Goal: Task Accomplishment & Management: Use online tool/utility

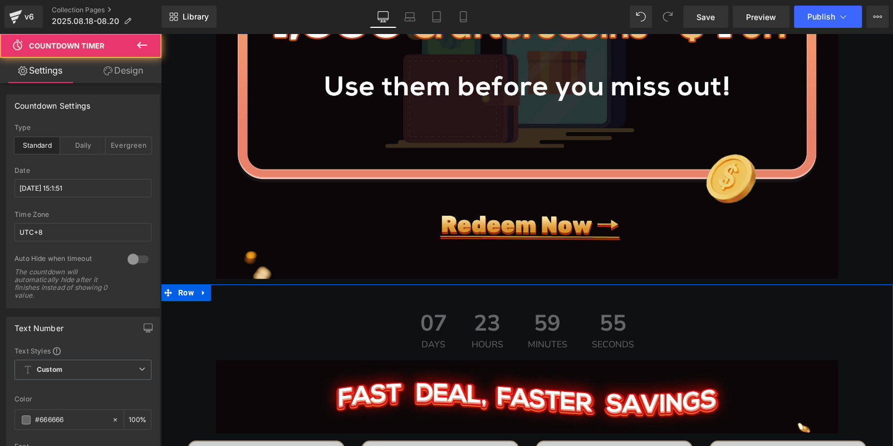
scroll to position [501, 0]
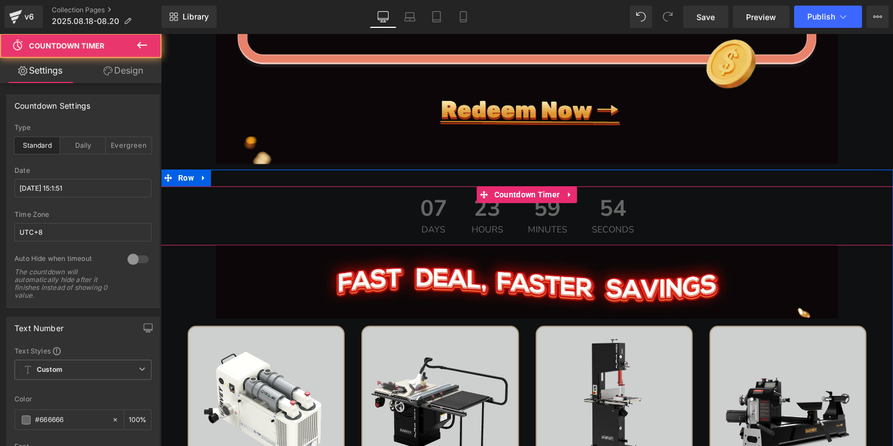
click at [440, 207] on span "07" at bounding box center [434, 211] width 27 height 28
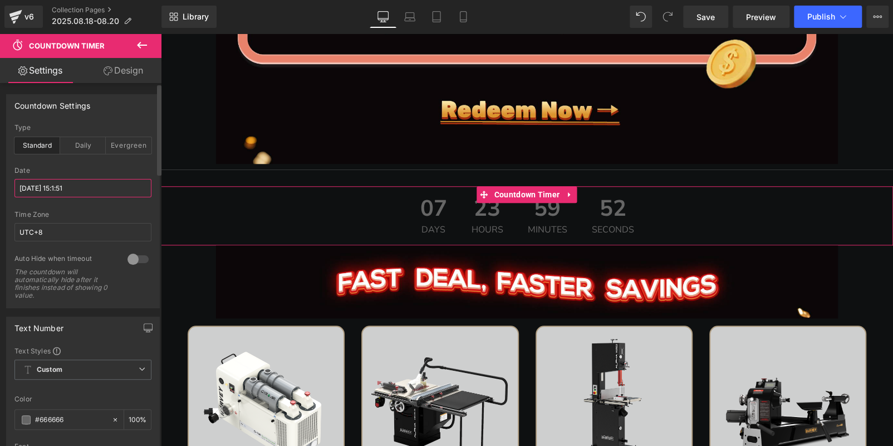
click at [71, 183] on input "[DATE] 15:1:51" at bounding box center [82, 188] width 137 height 18
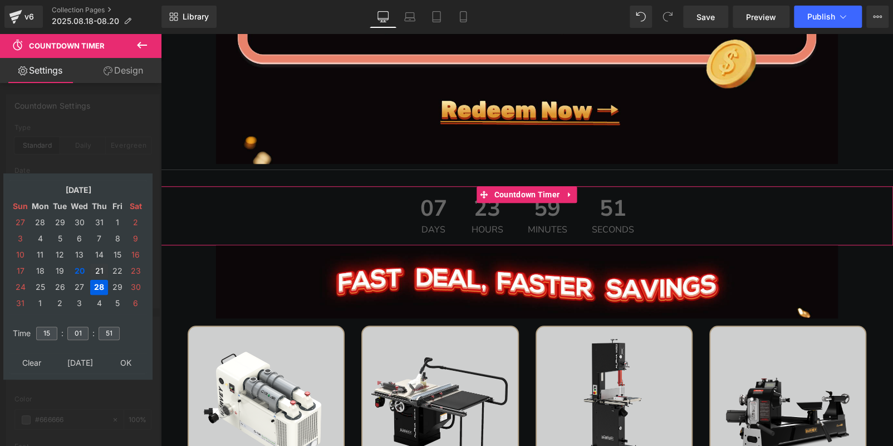
click at [94, 269] on td "21" at bounding box center [99, 270] width 18 height 15
drag, startPoint x: 81, startPoint y: 336, endPoint x: 65, endPoint y: 330, distance: 17.3
click at [62, 333] on tr "Time 15 : 01 : 51" at bounding box center [78, 326] width 136 height 12
type input "00"
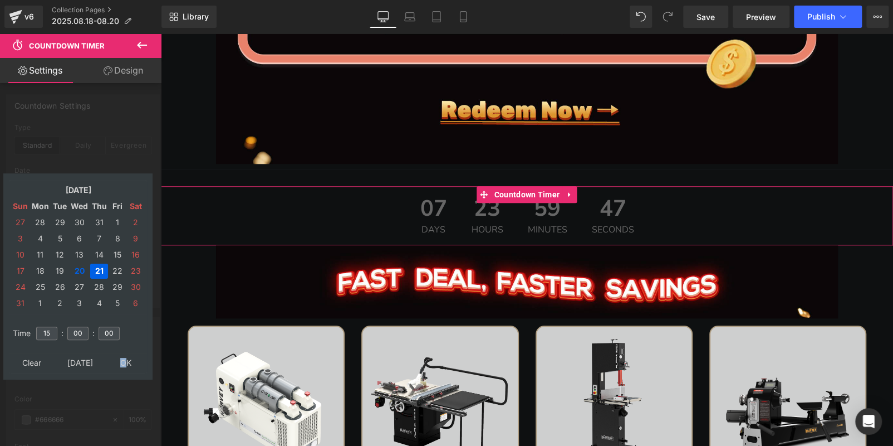
type input "[DATE] 15:00:00"
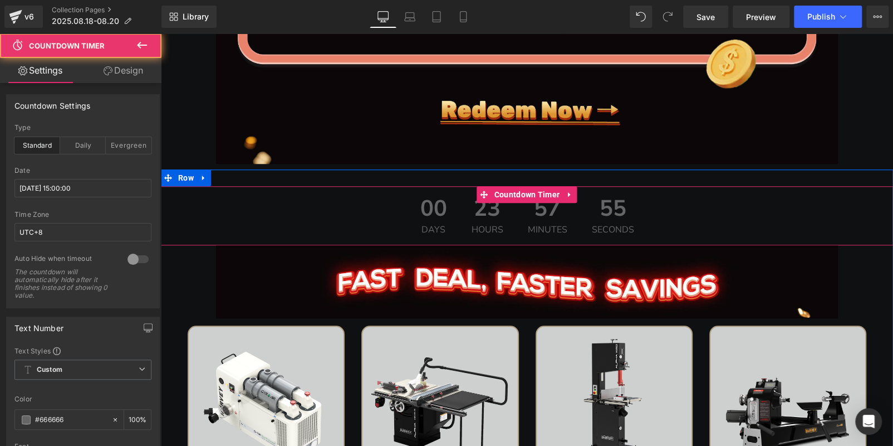
click at [421, 197] on span "00" at bounding box center [434, 211] width 27 height 28
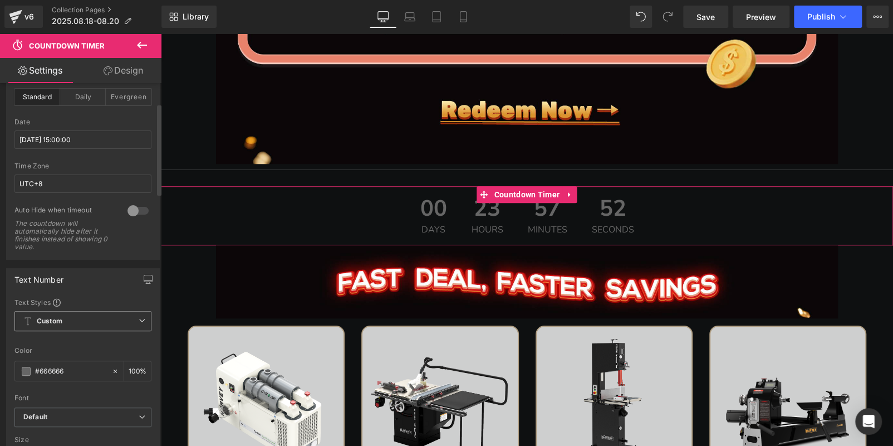
scroll to position [111, 0]
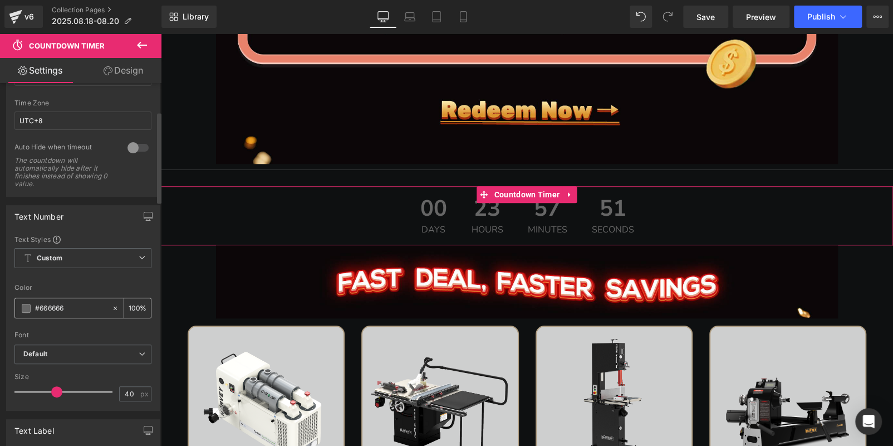
click at [27, 308] on span at bounding box center [26, 308] width 9 height 9
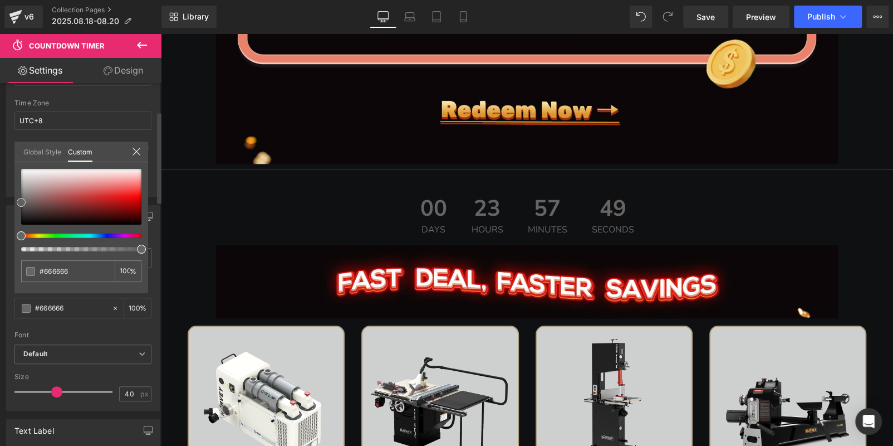
type input "#676464"
type input "#923939"
type input "#ac1f1f"
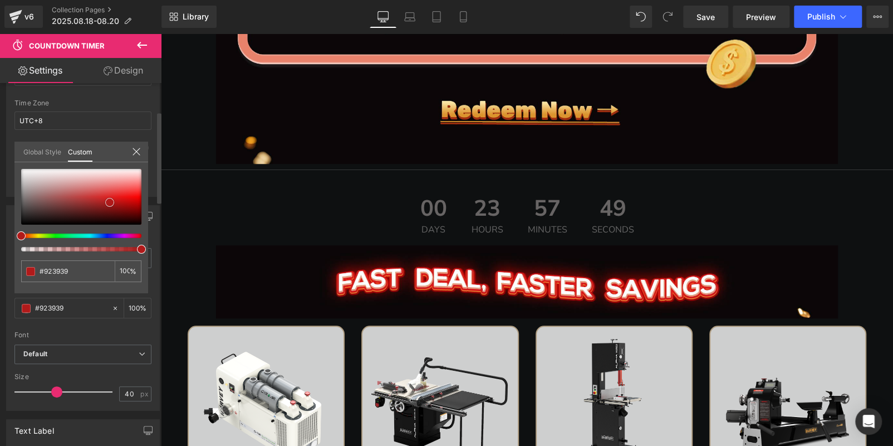
type input "#ac1f1f"
type input "#b61515"
type input "#bc0f0f"
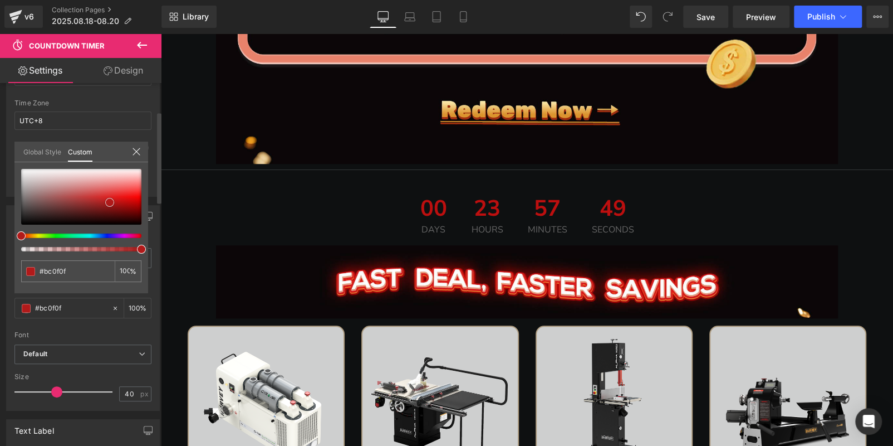
type input "#c10a0a"
type input "#c40707"
type input "#c50606"
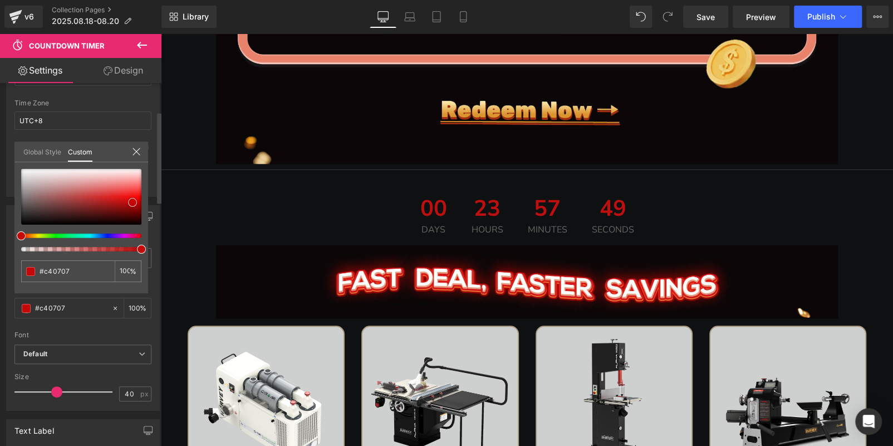
type input "#c50606"
type input "#d10404"
type input "#e20303"
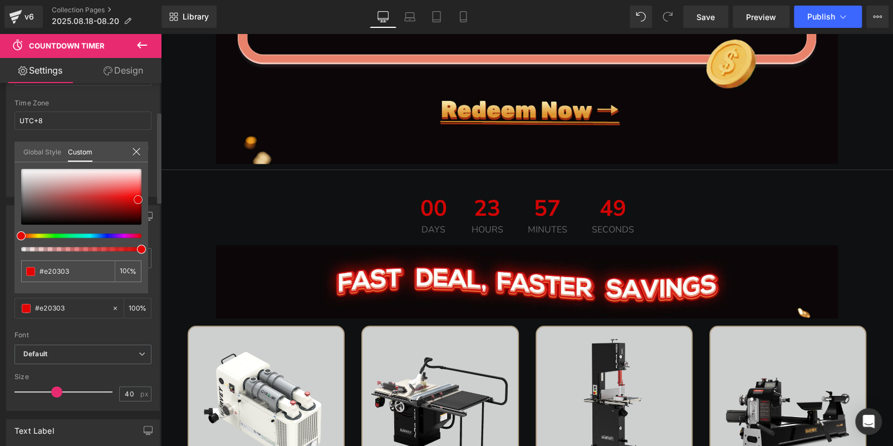
type input "#e80202"
type input "#ee0101"
type input "#ef0000"
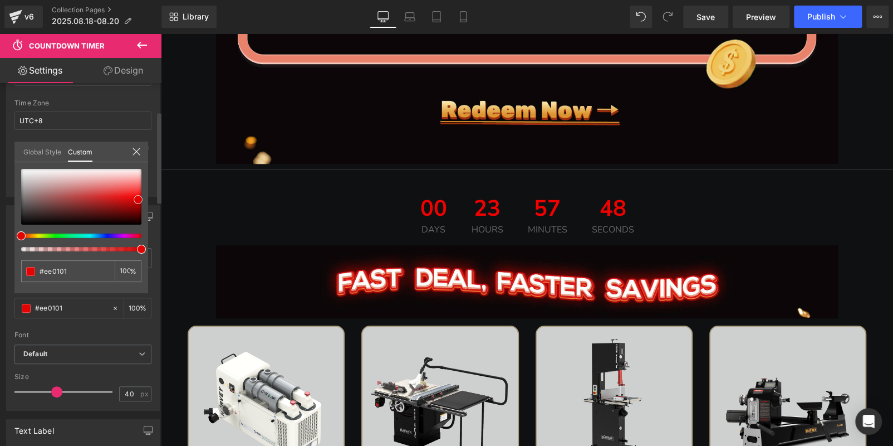
type input "#ef0000"
type input "#f40000"
drag, startPoint x: 23, startPoint y: 198, endPoint x: 149, endPoint y: 194, distance: 125.4
click at [149, 197] on div "Text Number Text Styles Custom Custom Setup Global Style Custom Setup Global St…" at bounding box center [83, 304] width 167 height 214
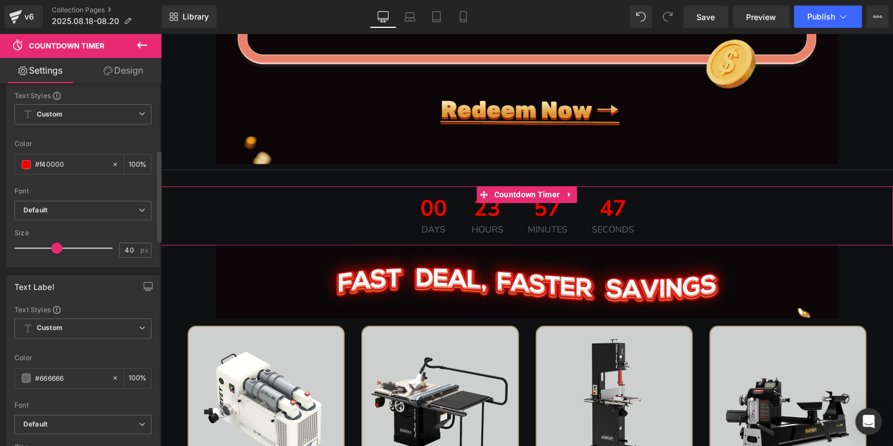
scroll to position [279, 0]
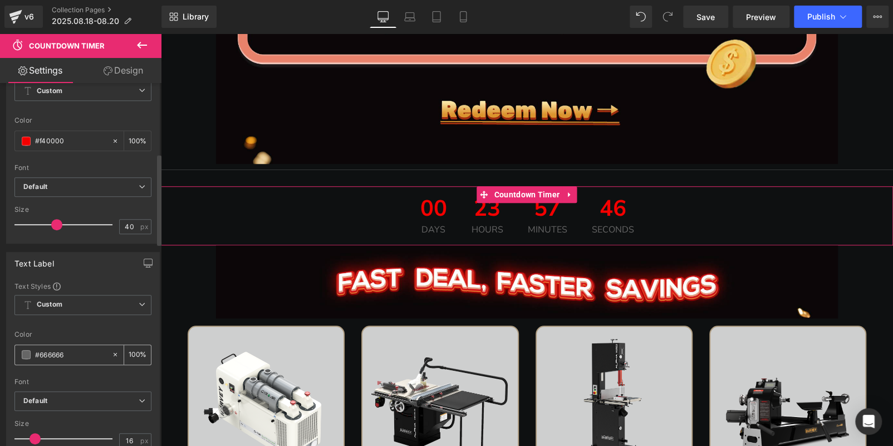
click at [23, 353] on span at bounding box center [26, 354] width 9 height 9
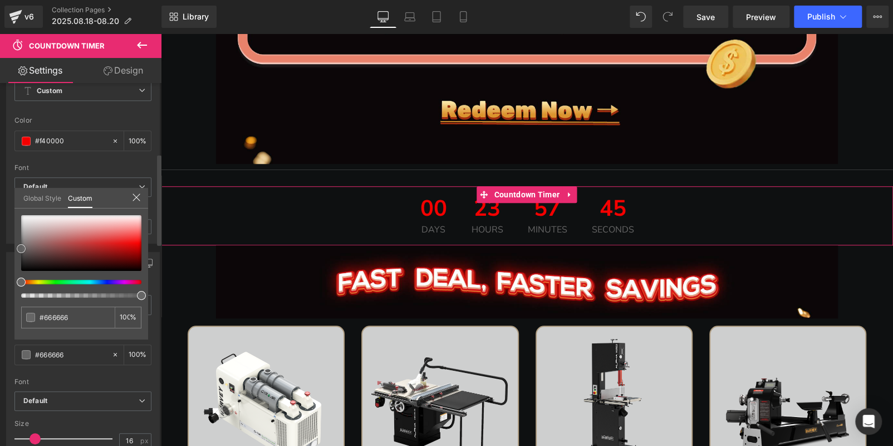
type input "#6b6b6b"
type input "#ffffff"
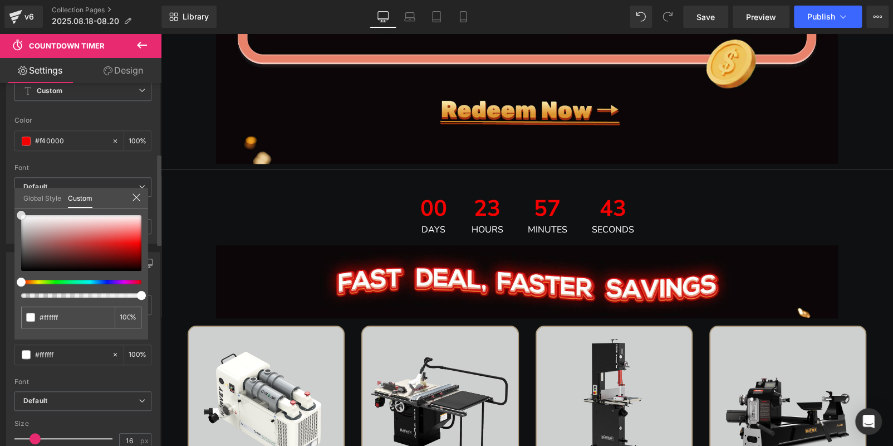
drag, startPoint x: 19, startPoint y: 245, endPoint x: 0, endPoint y: 141, distance: 105.9
click at [0, 243] on div "Text Label Text Styles Custom Custom Setup Global Style Custom Setup Global Sty…" at bounding box center [83, 350] width 167 height 214
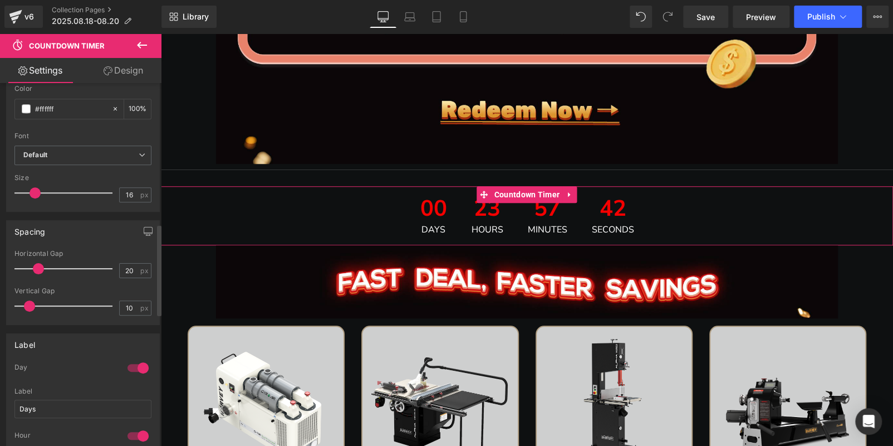
scroll to position [557, 0]
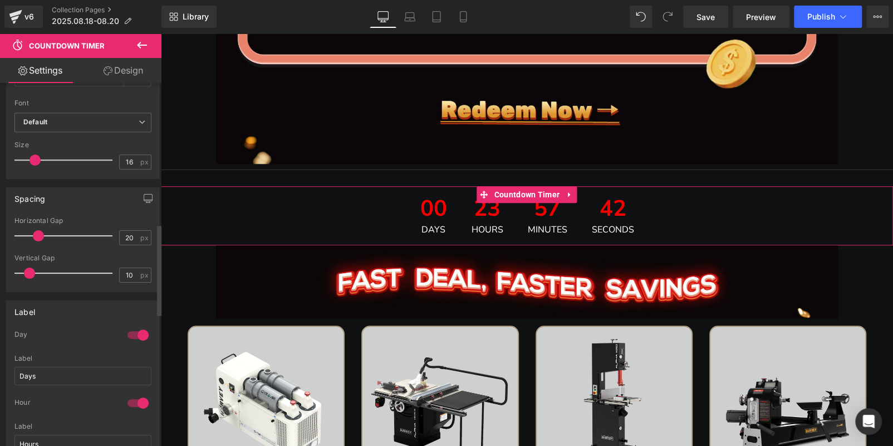
click at [129, 328] on div at bounding box center [138, 335] width 27 height 18
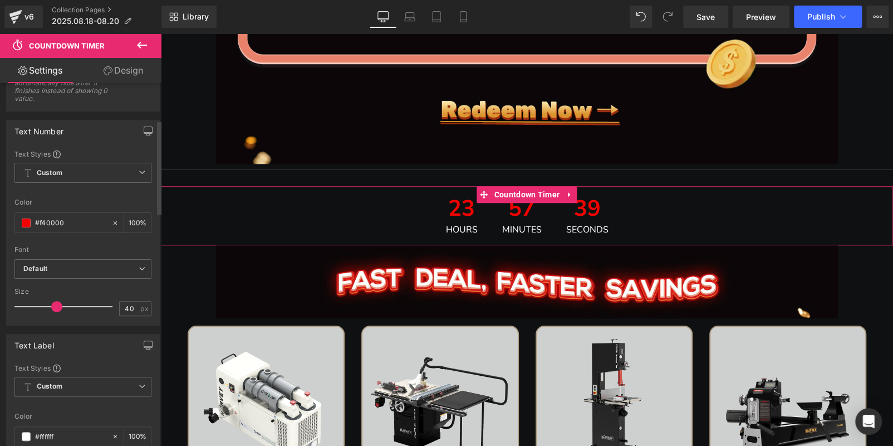
scroll to position [111, 0]
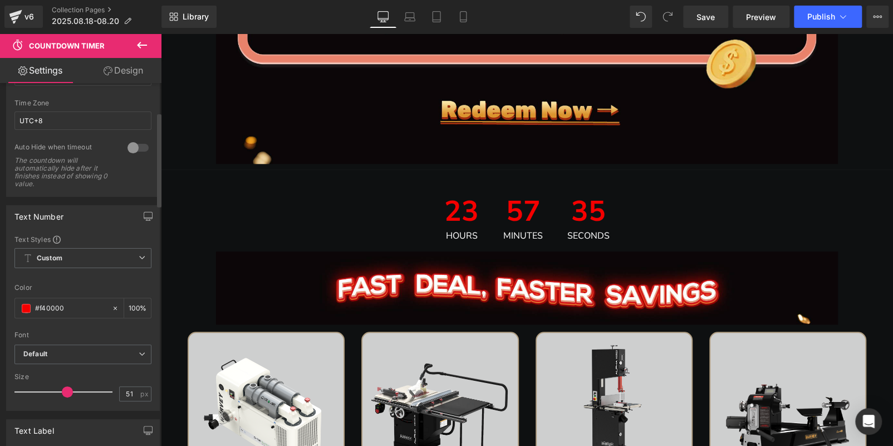
type input "50"
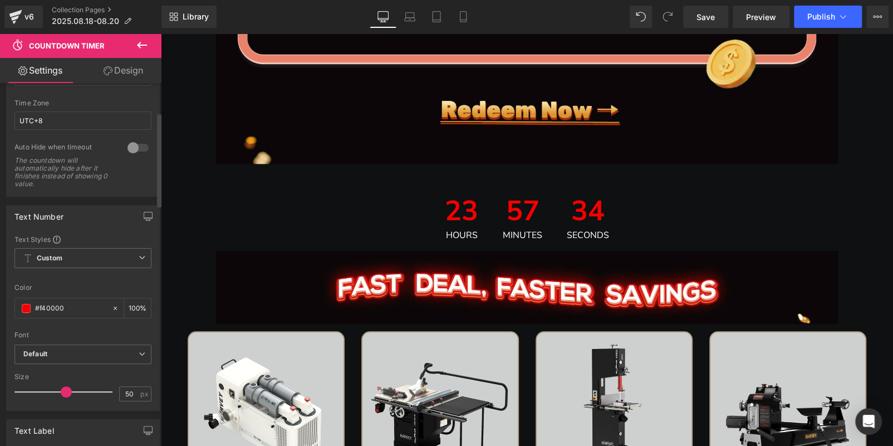
drag, startPoint x: 55, startPoint y: 386, endPoint x: 64, endPoint y: 389, distance: 9.3
click at [64, 389] on span at bounding box center [66, 391] width 11 height 11
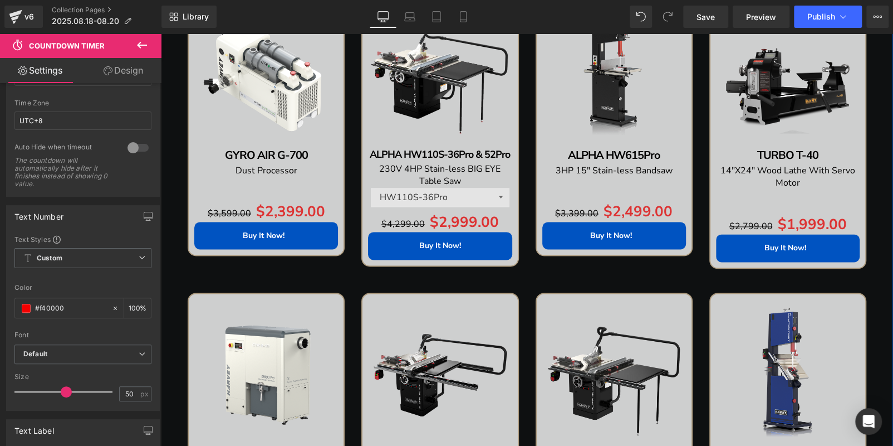
scroll to position [613, 0]
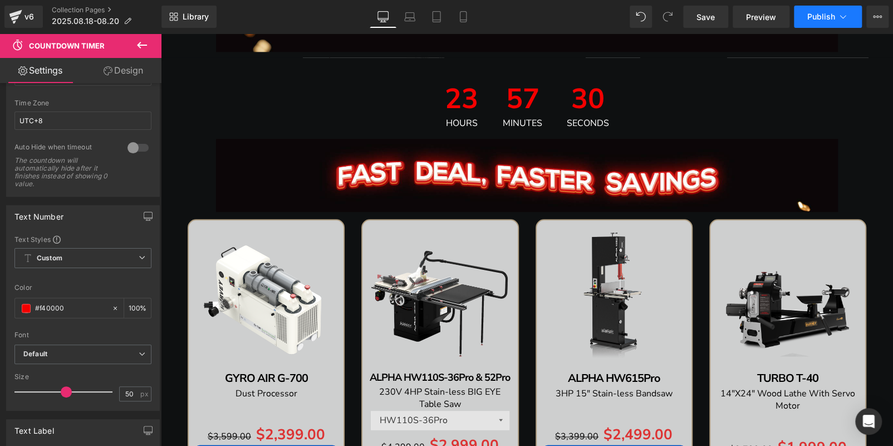
click at [836, 18] on button "Publish" at bounding box center [828, 17] width 68 height 22
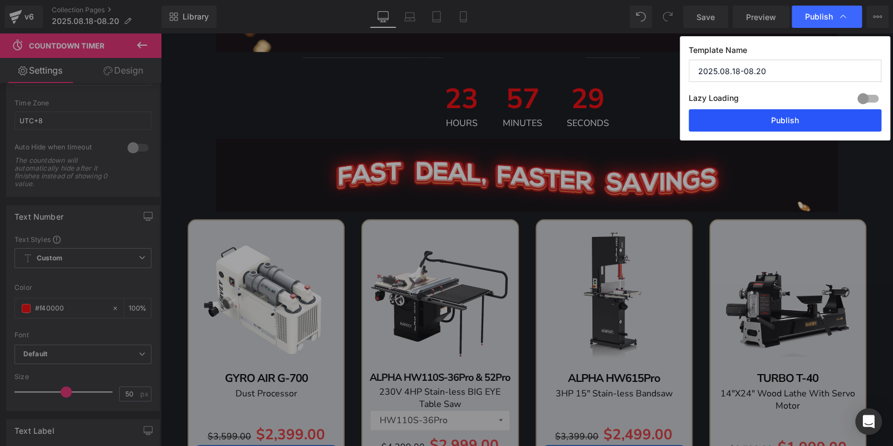
click at [823, 114] on button "Publish" at bounding box center [785, 120] width 193 height 22
